Goal: Information Seeking & Learning: Learn about a topic

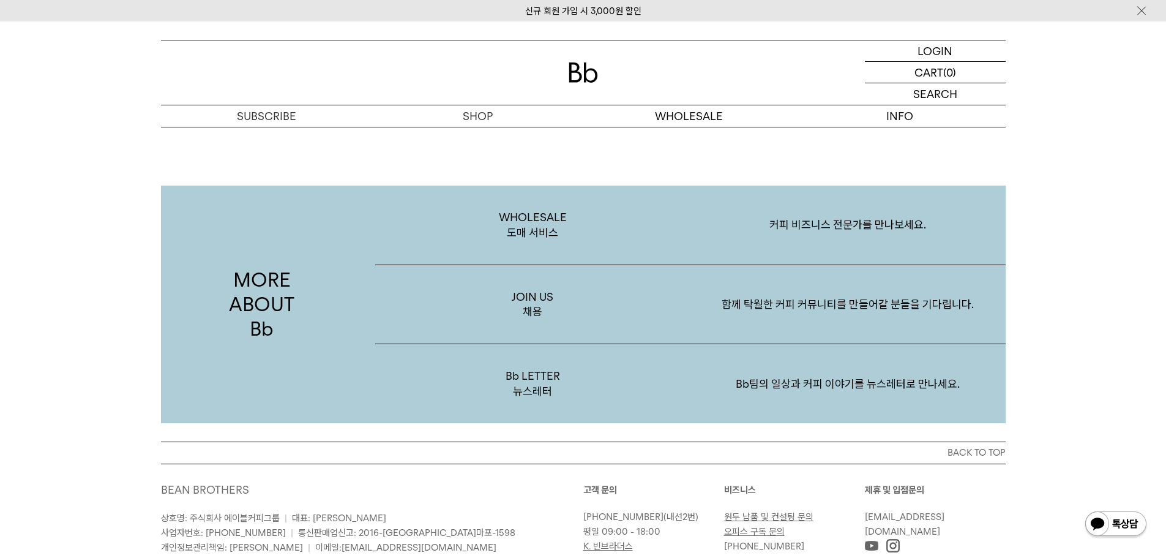
scroll to position [2386, 0]
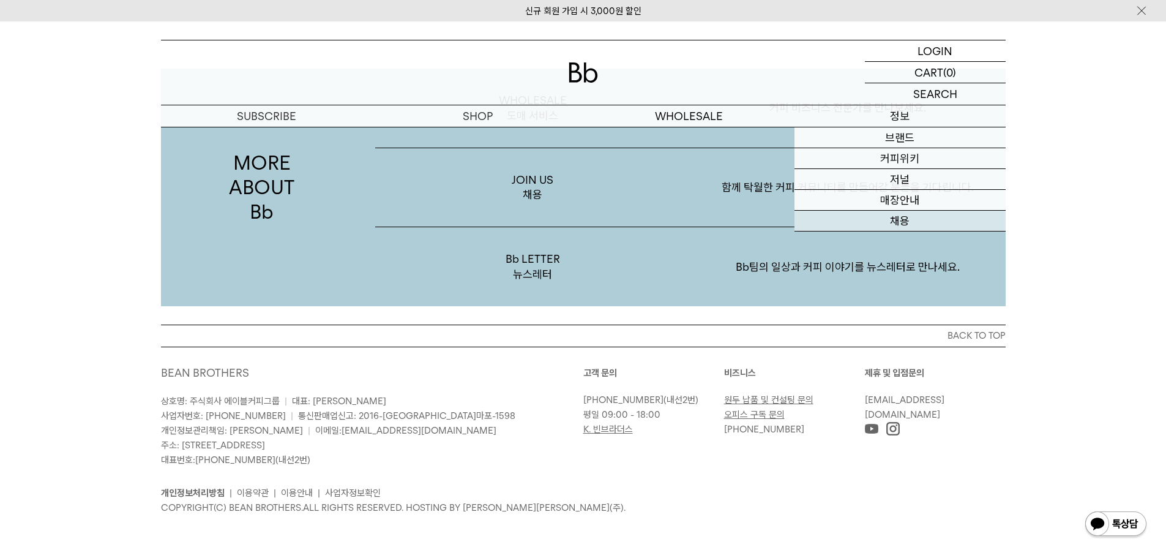
click at [902, 222] on link "채용" at bounding box center [899, 221] width 211 height 21
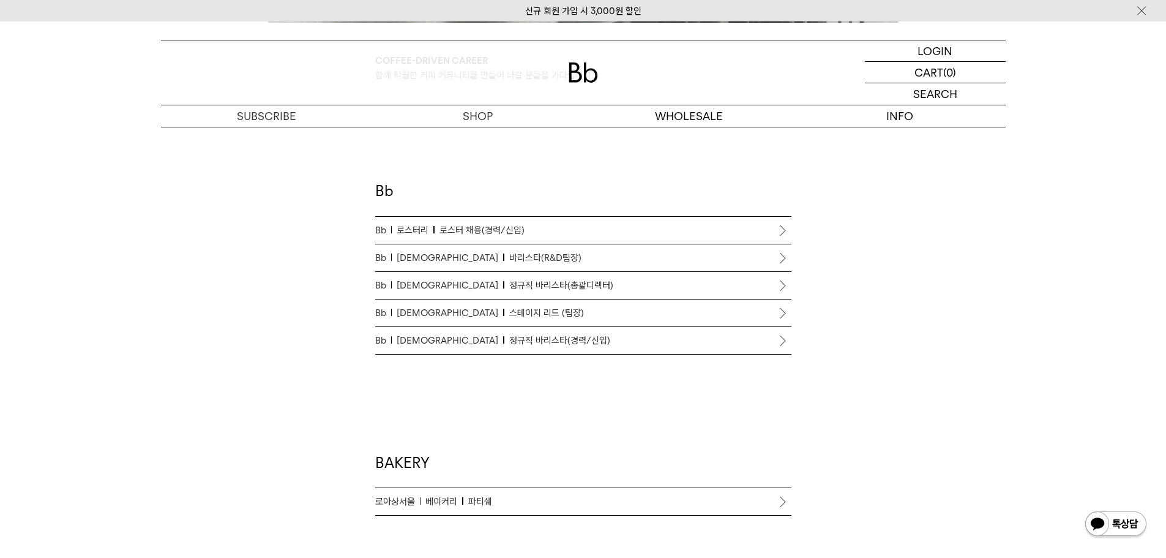
scroll to position [673, 0]
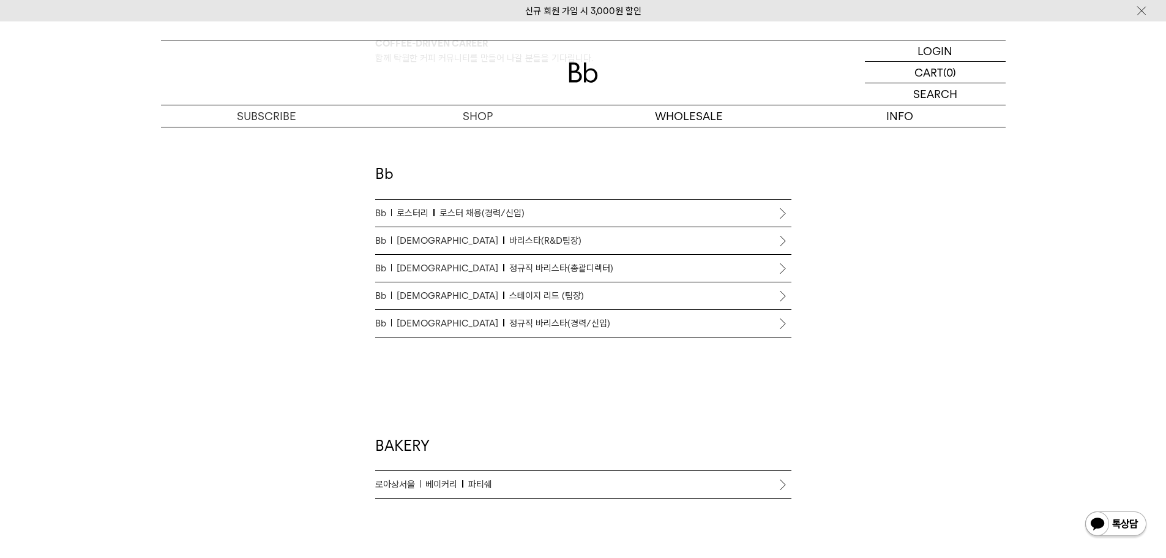
click at [788, 214] on li "Bb 로스터리 로스터 채용(경력/신입)" at bounding box center [583, 214] width 416 height 28
click at [785, 213] on li "Bb 로스터리 로스터 채용(경력/신입)" at bounding box center [583, 214] width 416 height 28
click at [759, 212] on p "Bb 로스터리 로스터 채용(경력/신입)" at bounding box center [583, 213] width 416 height 15
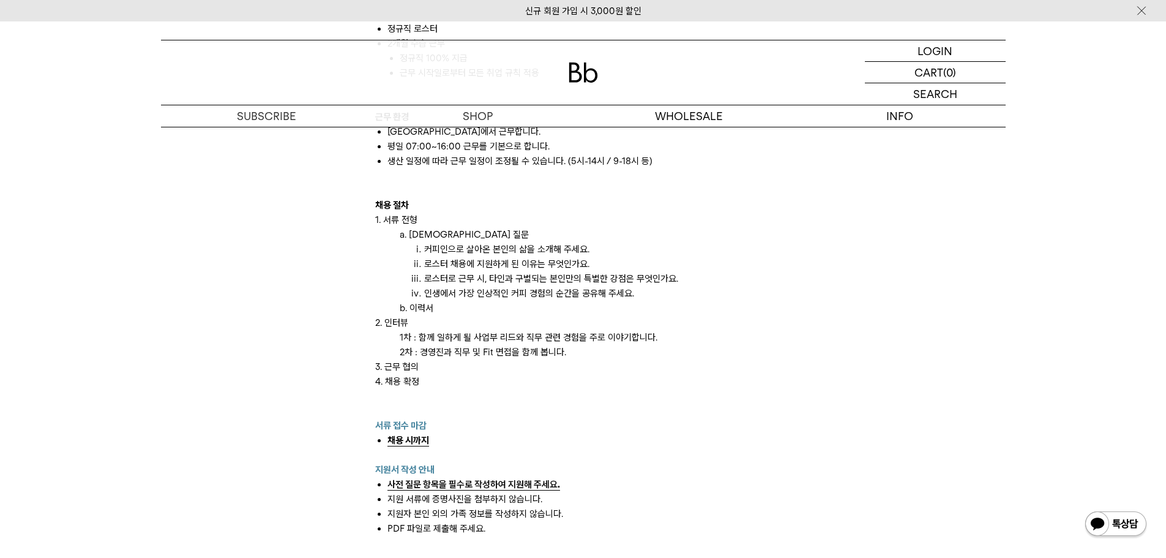
scroll to position [1102, 0]
